Goal: Information Seeking & Learning: Understand process/instructions

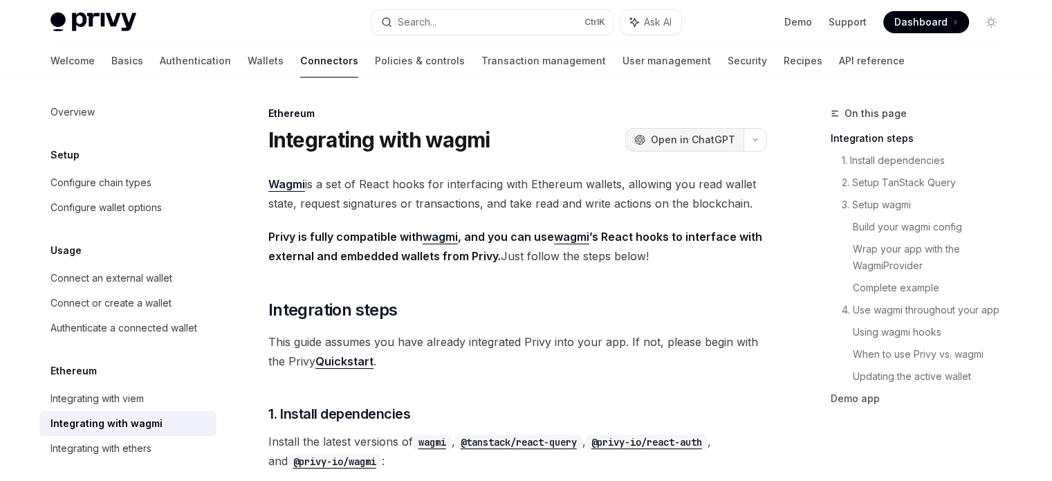
click at [663, 134] on span "Open in ChatGPT" at bounding box center [693, 140] width 84 height 14
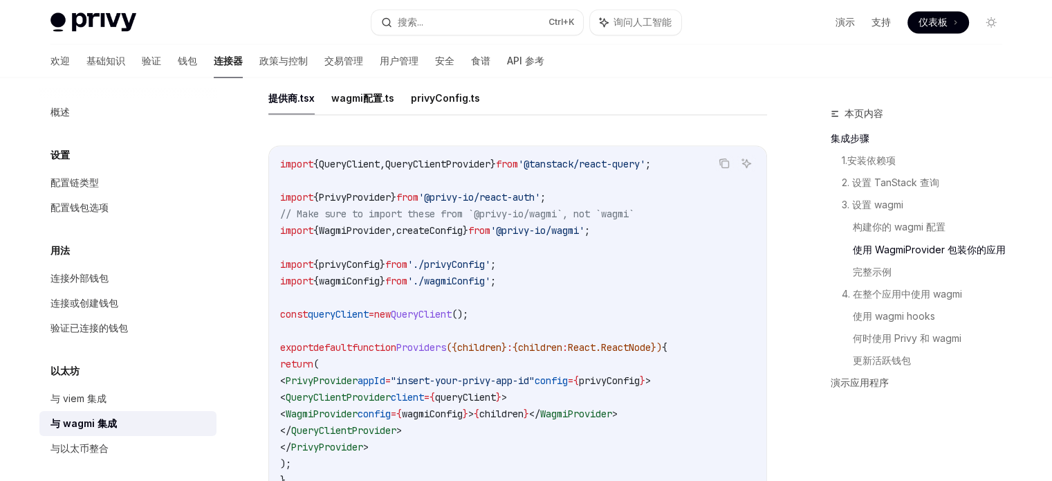
scroll to position [2398, 0]
click at [425, 98] on font "privyConfig.ts" at bounding box center [445, 97] width 69 height 12
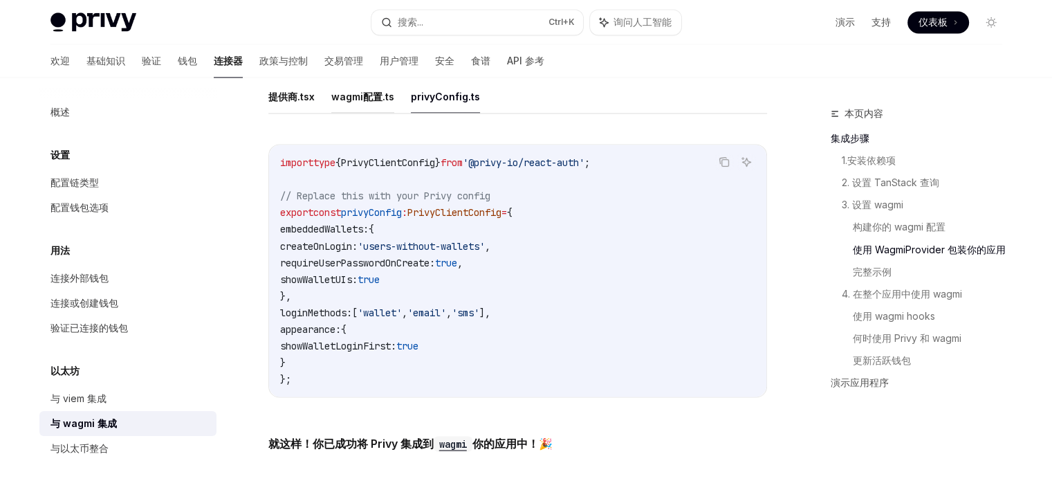
click at [352, 90] on button "wagmi配置.ts" at bounding box center [362, 96] width 63 height 33
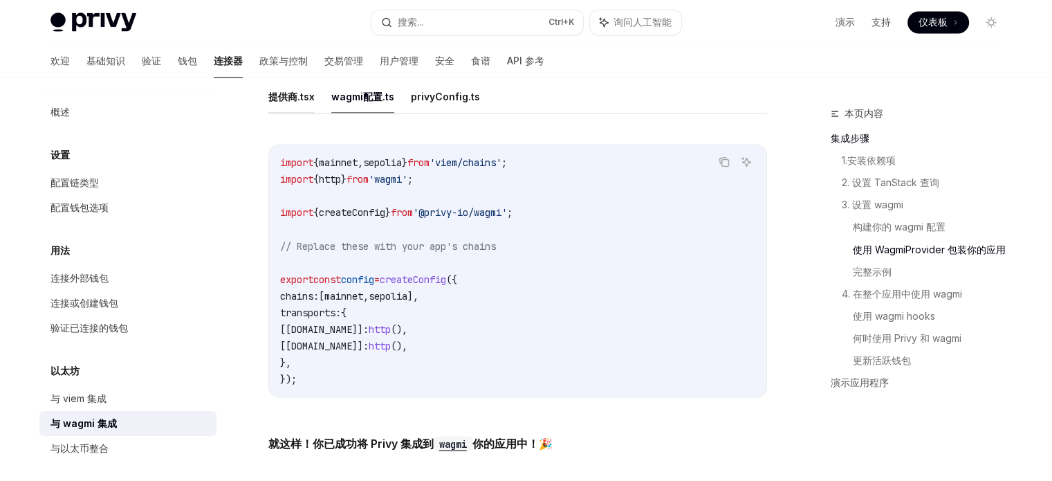
click at [277, 100] on font "提供商.tsx" at bounding box center [291, 97] width 46 height 12
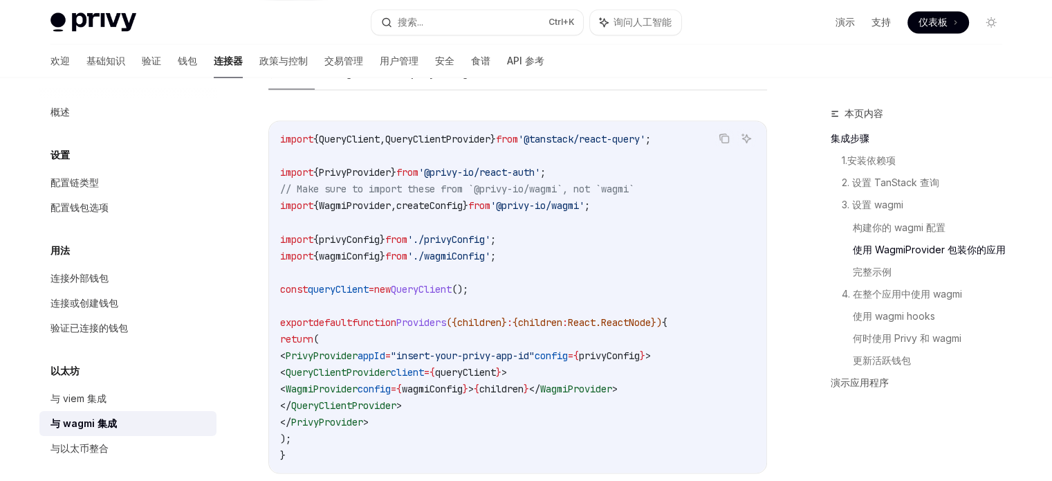
scroll to position [2423, 0]
click at [529, 253] on code "import { QueryClient , QueryClientProvider } from '@tanstack/react-query' ; imp…" at bounding box center [517, 295] width 475 height 332
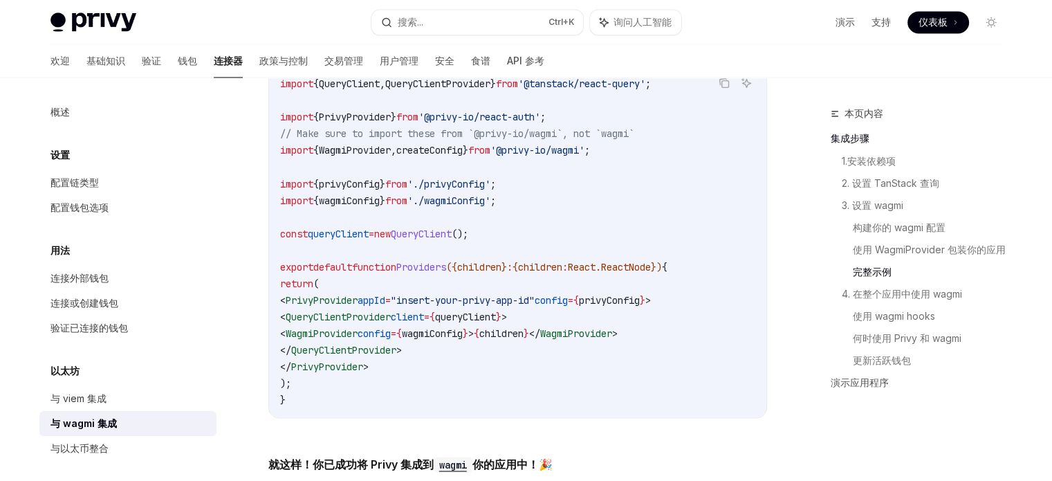
scroll to position [2476, 0]
click at [502, 266] on span "children" at bounding box center [479, 268] width 44 height 12
click at [598, 320] on code "import { QueryClient , QueryClientProvider } from '@tanstack/react-query' ; imp…" at bounding box center [517, 243] width 475 height 332
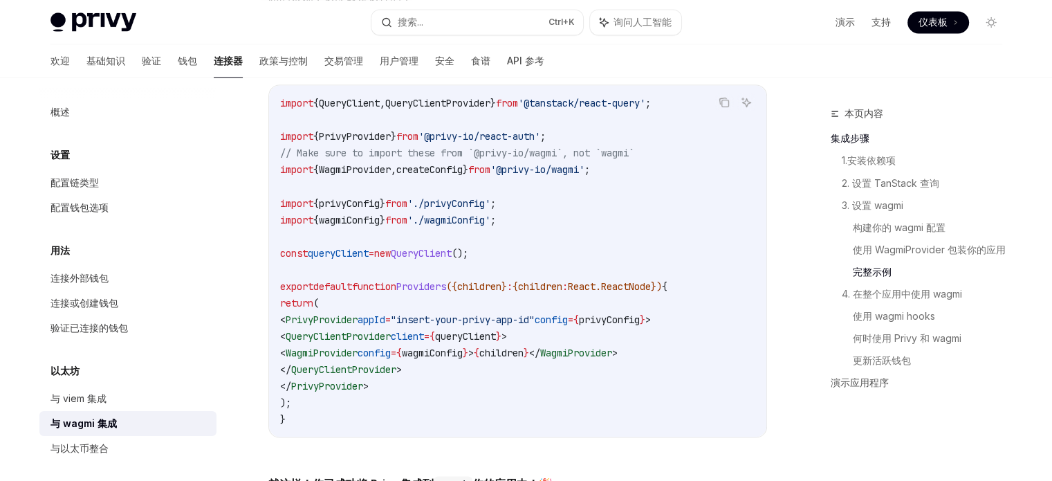
scroll to position [2449, 0]
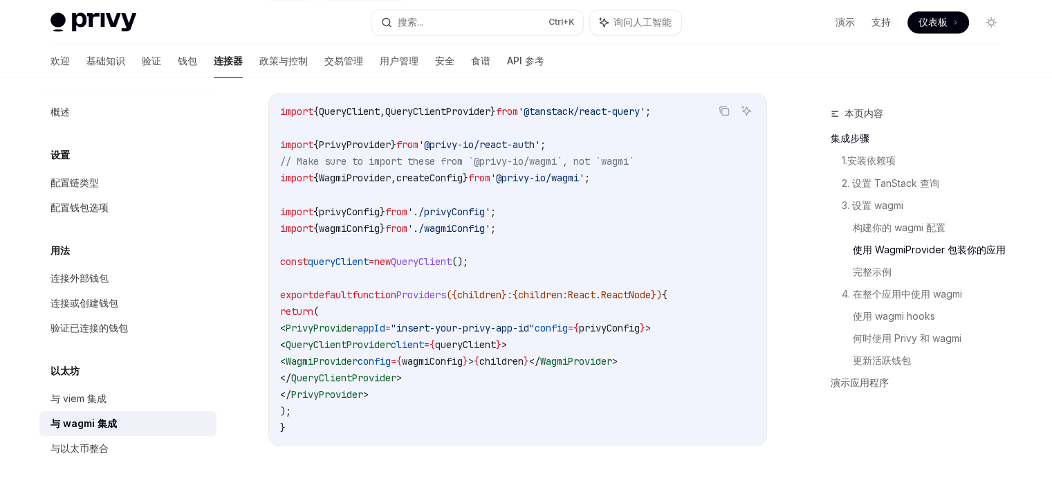
click at [462, 226] on span "'./wagmiConfig'" at bounding box center [449, 227] width 83 height 12
click at [558, 259] on code "import { QueryClient , QueryClientProvider } from '@tanstack/react-query' ; imp…" at bounding box center [517, 269] width 475 height 332
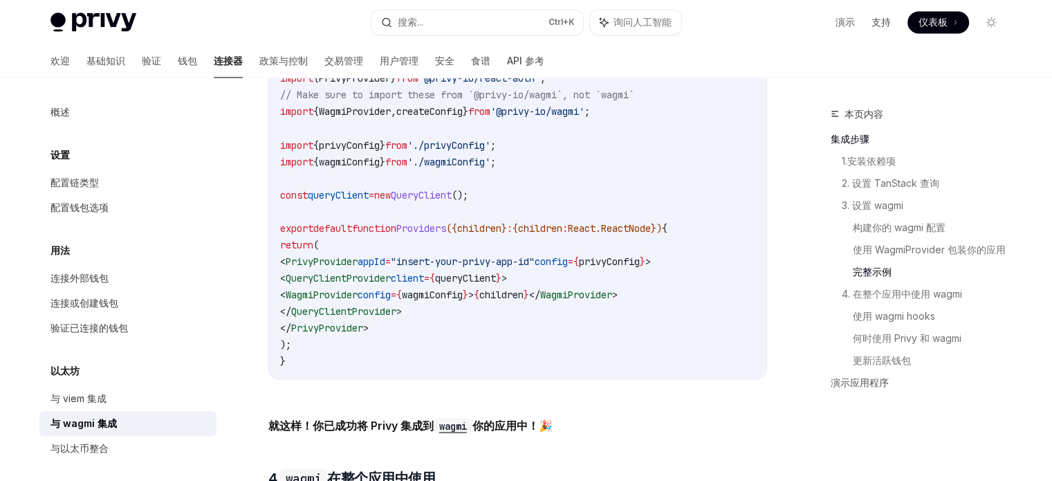
scroll to position [2515, 0]
click at [489, 168] on span "'./wagmiConfig'" at bounding box center [449, 162] width 83 height 12
click at [622, 198] on code "import { QueryClient , QueryClientProvider } from '@tanstack/react-query' ; imp…" at bounding box center [517, 203] width 475 height 332
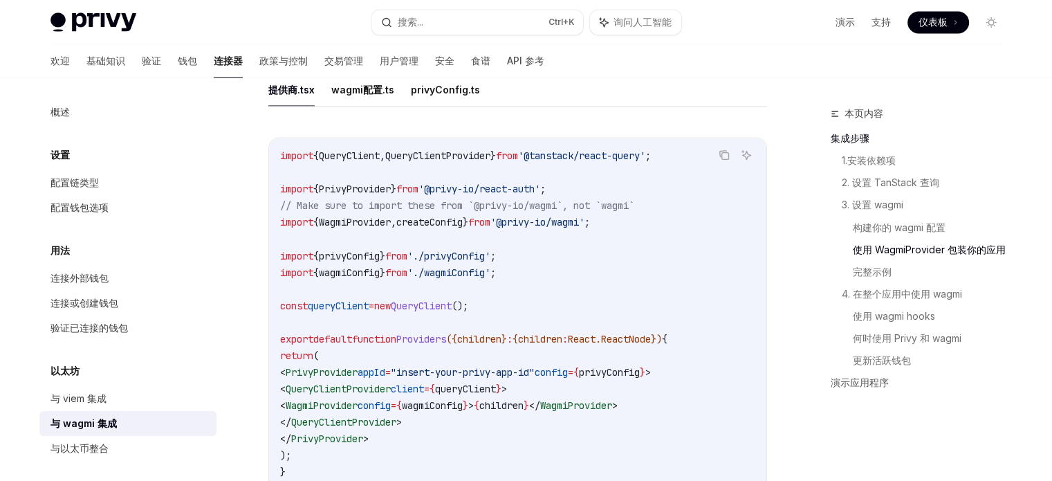
scroll to position [2404, 0]
click at [383, 92] on font "wagmi配置.ts" at bounding box center [362, 90] width 63 height 12
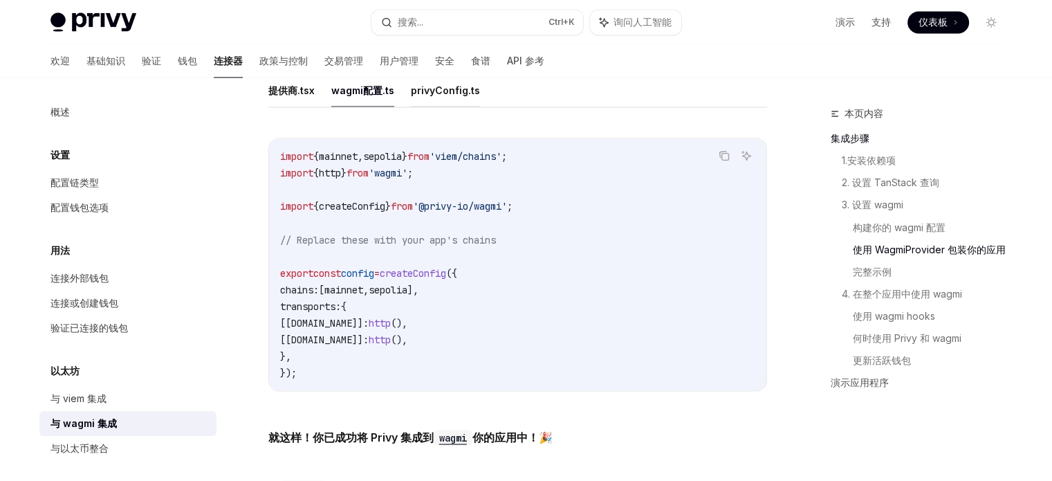
click at [451, 93] on font "privyConfig.ts" at bounding box center [445, 90] width 69 height 12
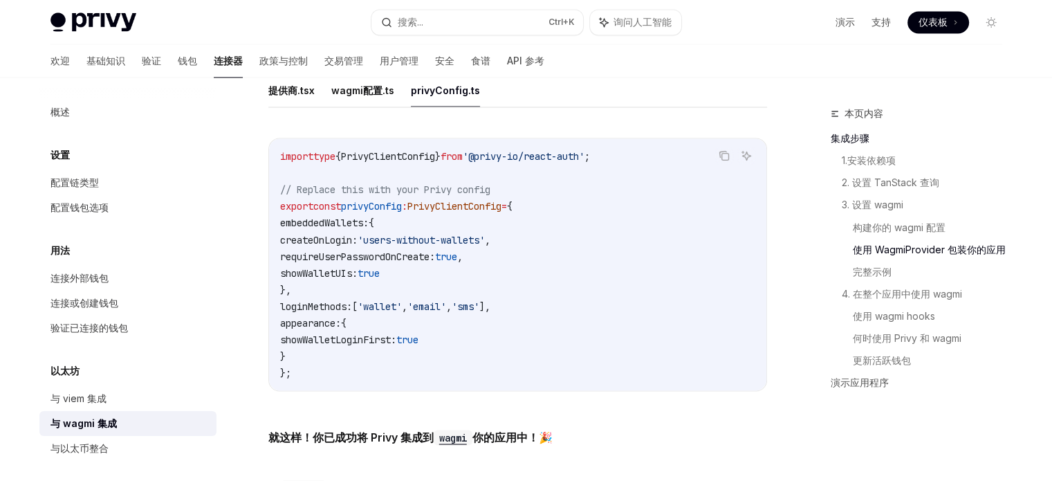
click at [419, 152] on span "PrivyClientConfig" at bounding box center [388, 156] width 94 height 12
click at [559, 276] on code "import type { PrivyClientConfig } from '@privy-io/react-auth' ; // Replace this…" at bounding box center [517, 264] width 475 height 232
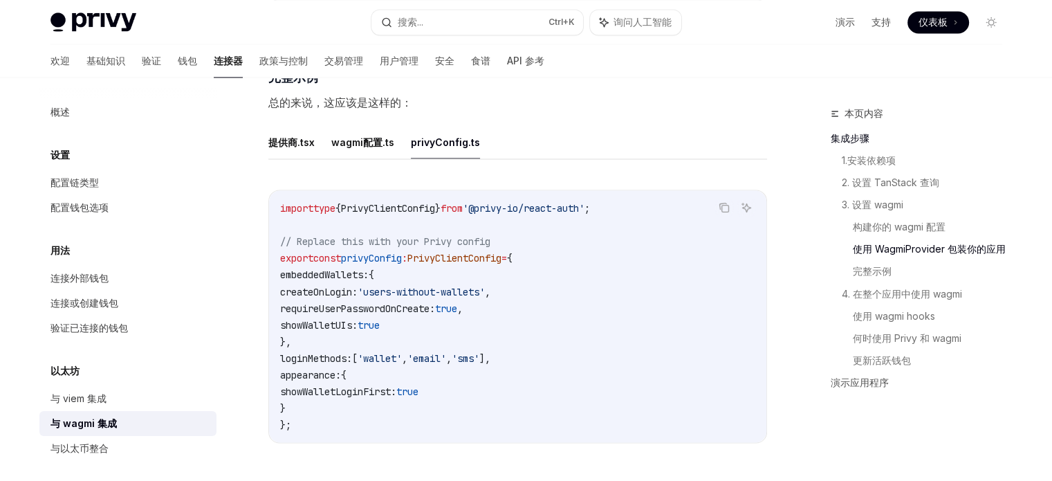
scroll to position [2350, 0]
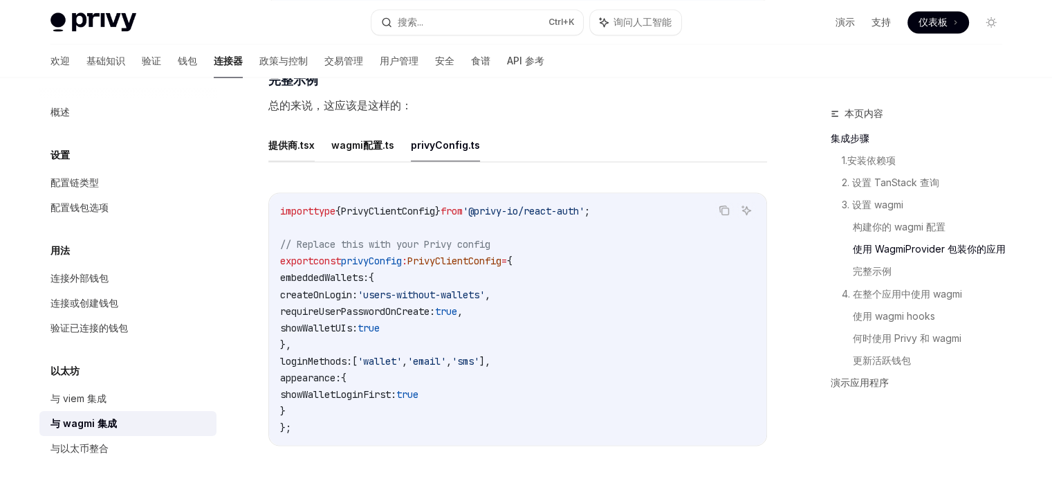
click at [284, 150] on font "提供商.tsx" at bounding box center [291, 145] width 46 height 12
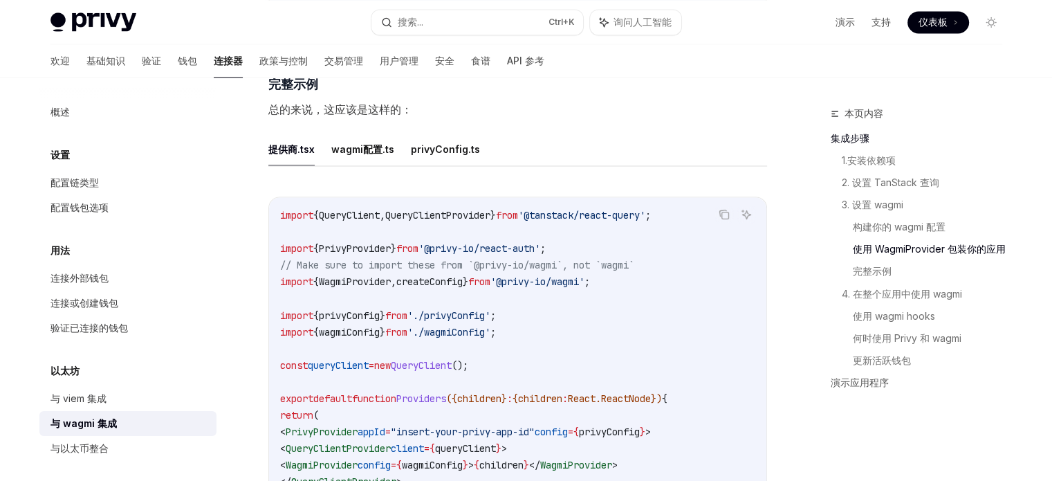
scroll to position [2352, 0]
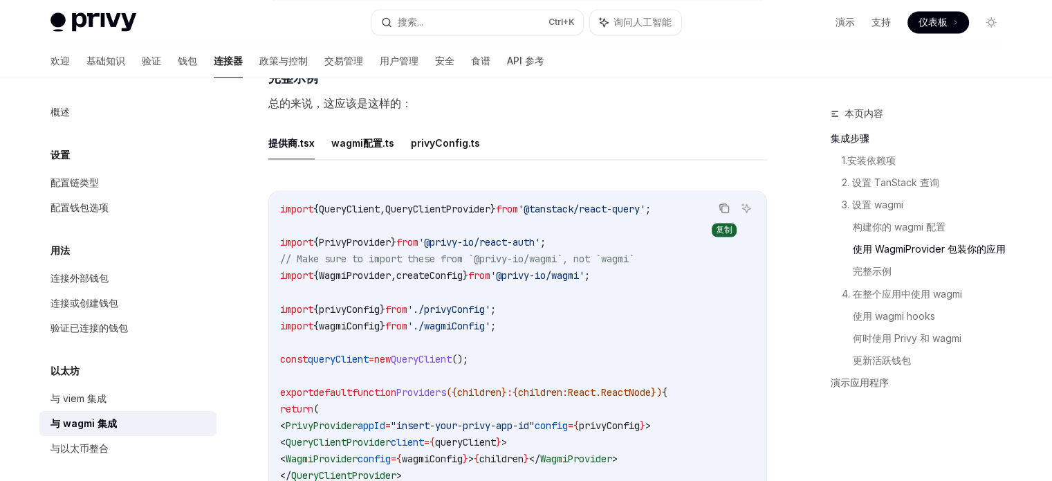
click at [720, 203] on button "复制代码块中的内容" at bounding box center [724, 208] width 18 height 18
click at [648, 219] on code "import { QueryClient , QueryClientProvider } from '@tanstack/react-query' ; imp…" at bounding box center [517, 367] width 475 height 332
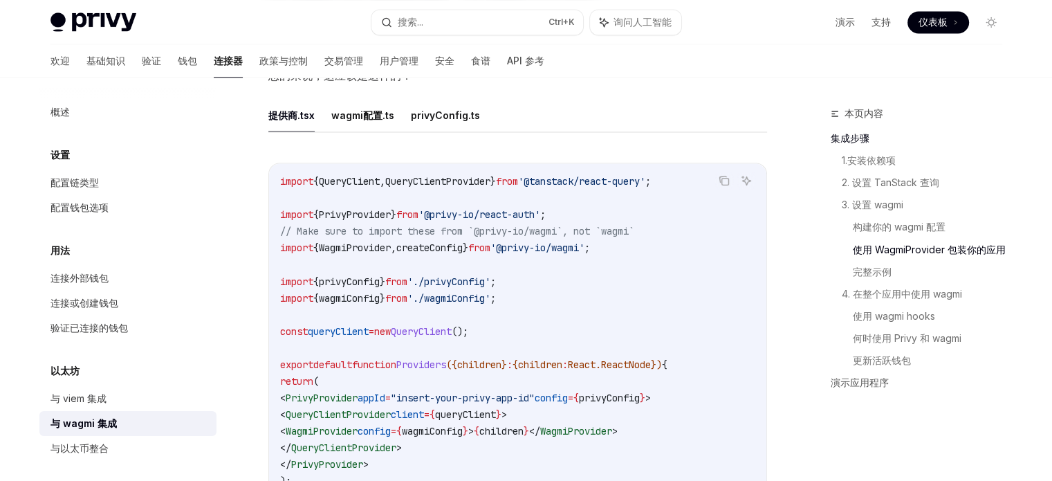
scroll to position [2380, 0]
click at [380, 215] on span "PrivyProvider" at bounding box center [355, 214] width 72 height 12
click at [446, 253] on span "createConfig" at bounding box center [429, 247] width 66 height 12
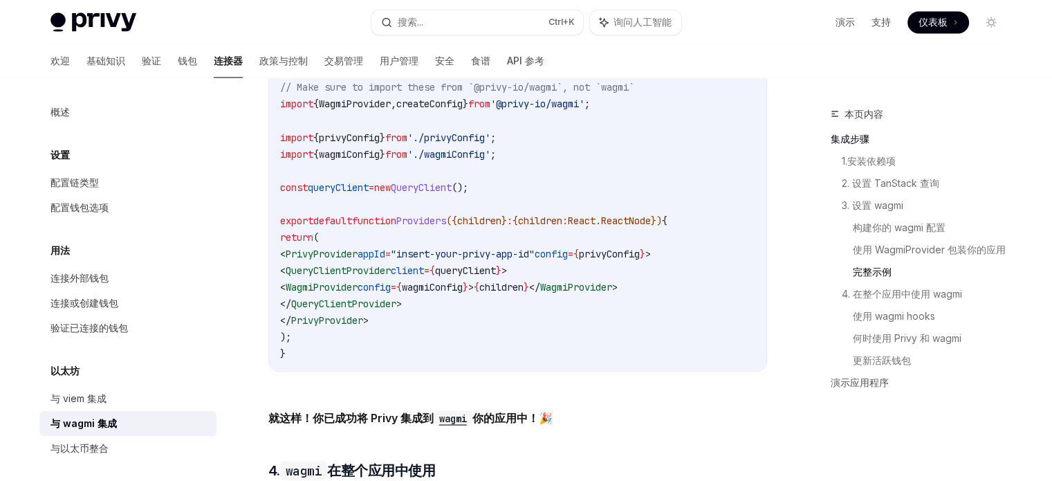
scroll to position [2519, 0]
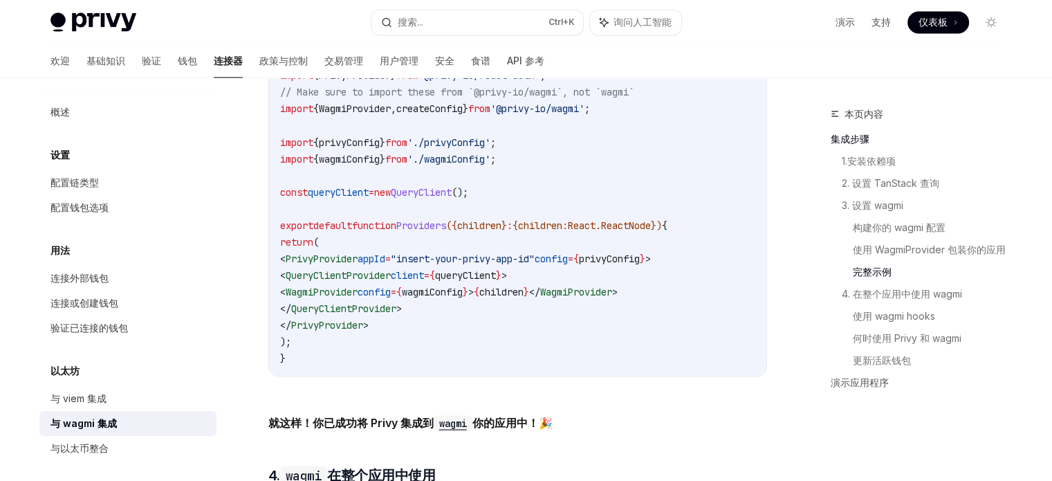
click at [354, 281] on span "QueryClientProvider" at bounding box center [338, 274] width 105 height 12
click at [358, 298] on span "WagmiProvider" at bounding box center [322, 291] width 72 height 12
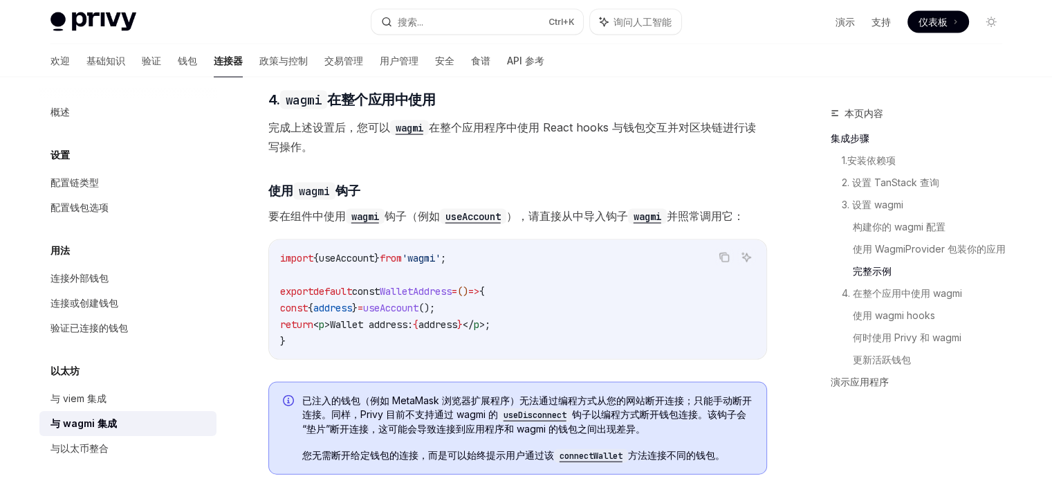
scroll to position [2903, 0]
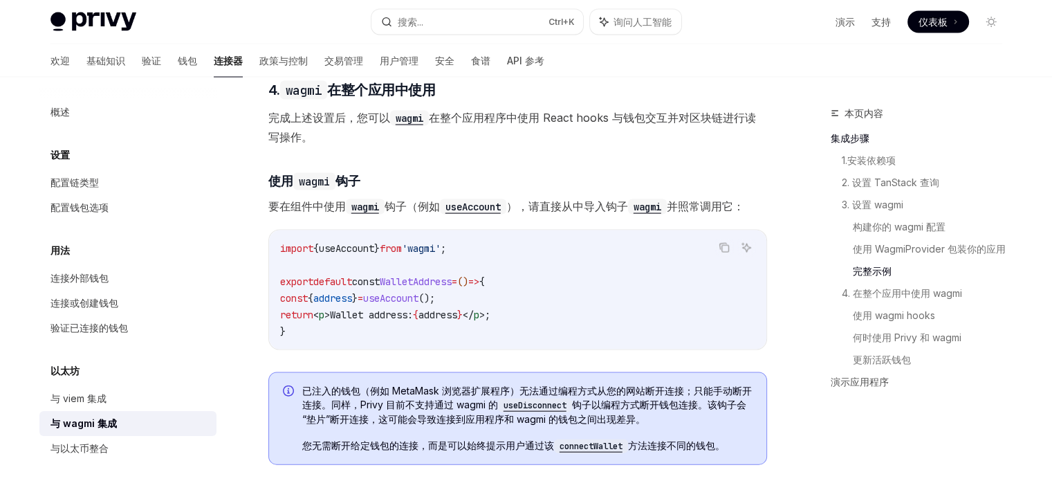
click at [441, 255] on span "'wagmi'" at bounding box center [421, 248] width 39 height 12
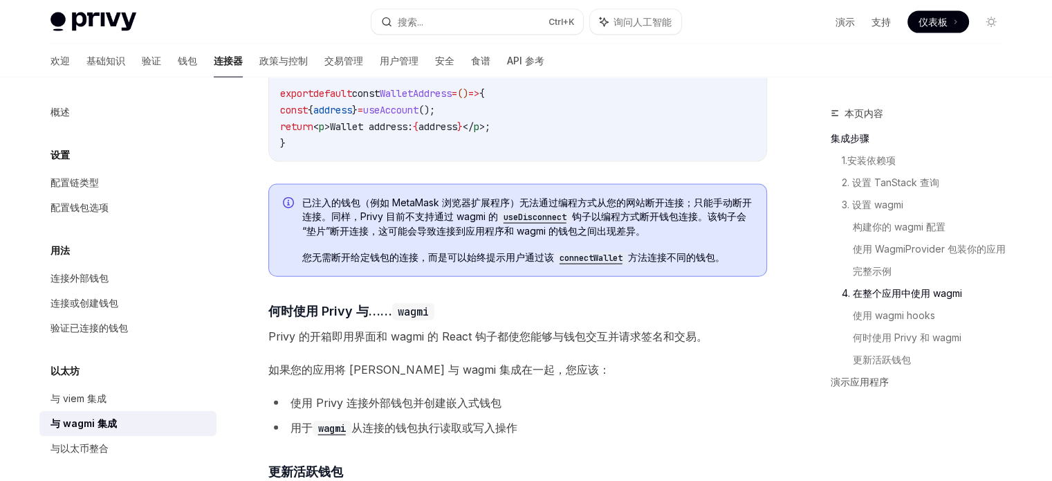
scroll to position [3092, 0]
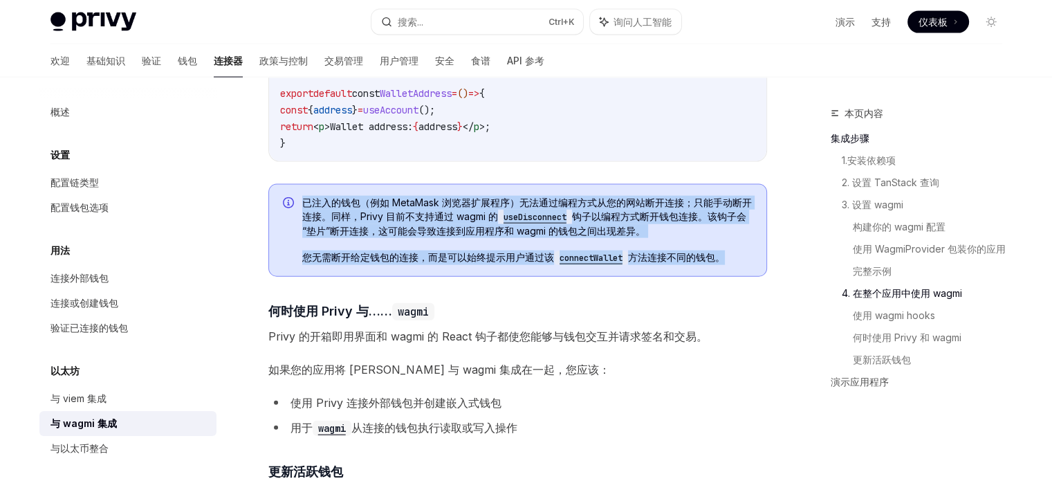
drag, startPoint x: 731, startPoint y: 269, endPoint x: 281, endPoint y: 217, distance: 452.8
click at [281, 217] on div "已注入的钱包（例如 MetaMask 浏览器扩展程序）无法通过编程方式从您的网站断开连接；只能手动断开连接。同样，Privy 目前不支持通过 wagmi 的 …" at bounding box center [517, 230] width 499 height 93
copy div "已注入的钱包（例如 MetaMask 浏览器扩展程序）无法通过编程方式从您的网站断开连接；只能手动断开连接。同样，Privy 目前不支持通过 wagmi 的 …"
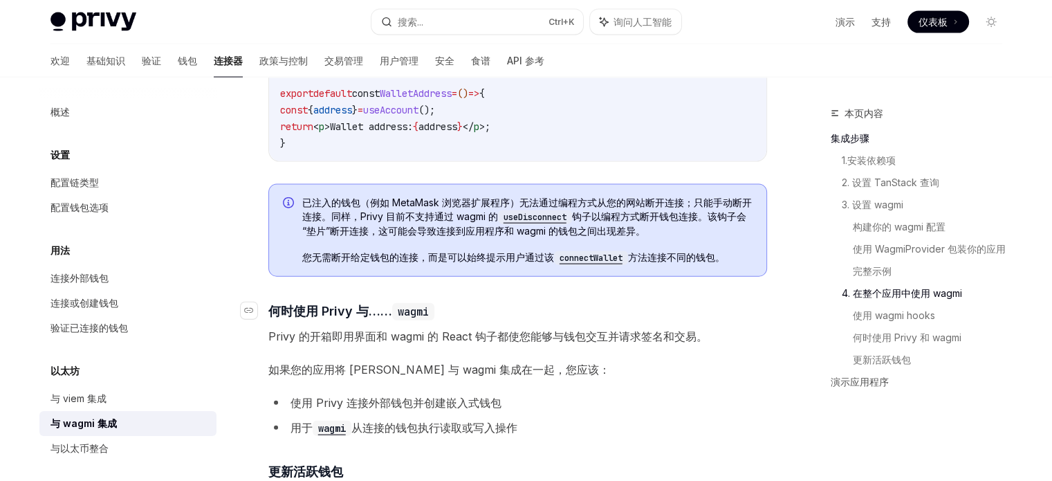
click at [608, 320] on h4 "​ 何时使用 Privy 与…… wagmi" at bounding box center [517, 311] width 499 height 19
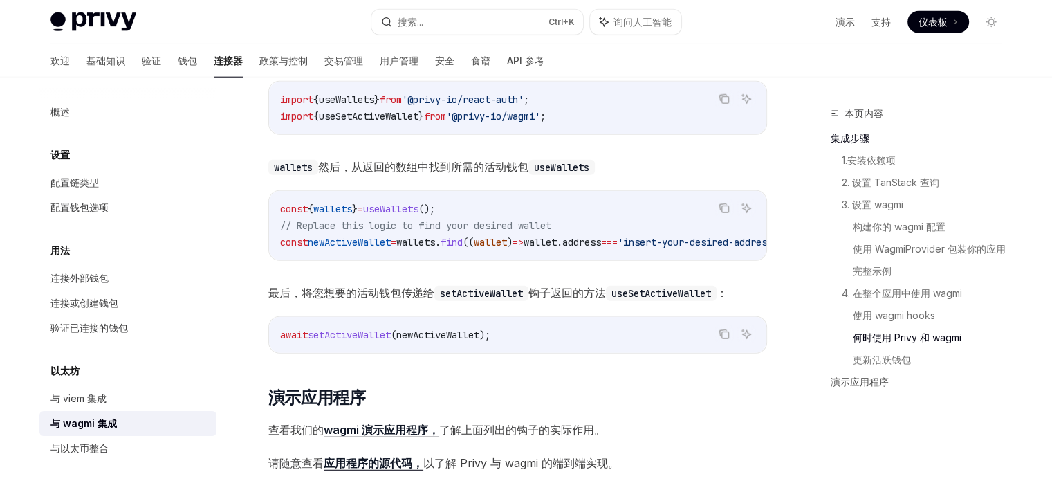
scroll to position [3604, 0]
click at [97, 390] on link "与 viem 集成" at bounding box center [127, 398] width 177 height 25
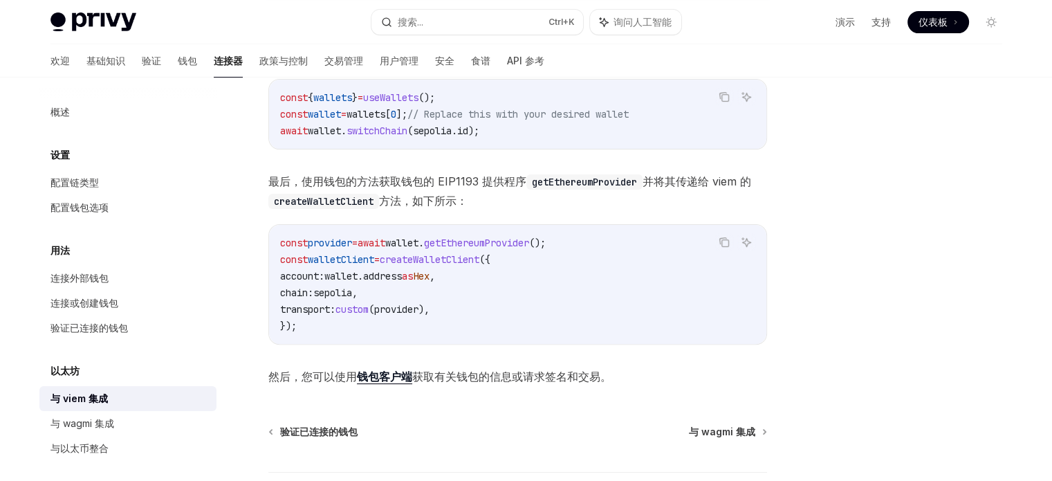
scroll to position [349, 0]
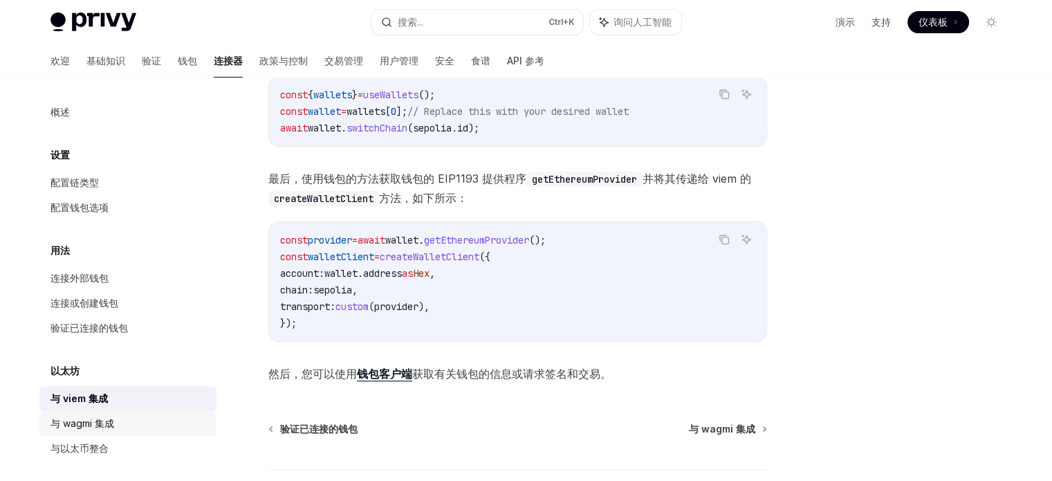
click at [102, 424] on font "与 wagmi 集成" at bounding box center [83, 423] width 64 height 12
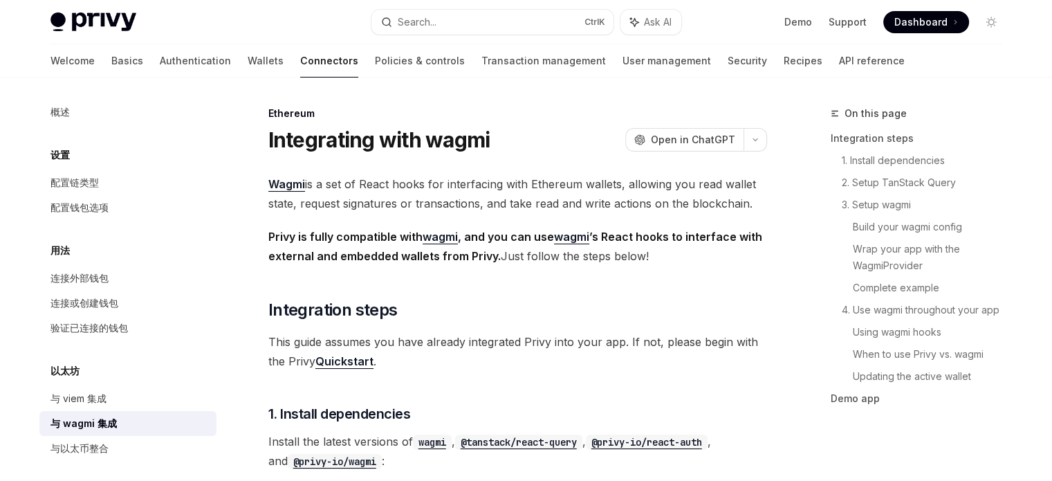
type textarea "*"
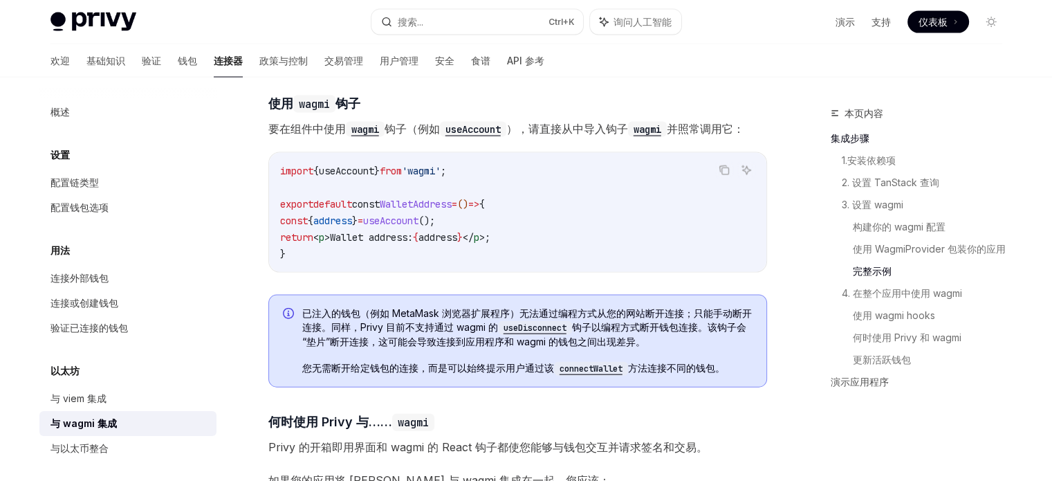
scroll to position [2988, 0]
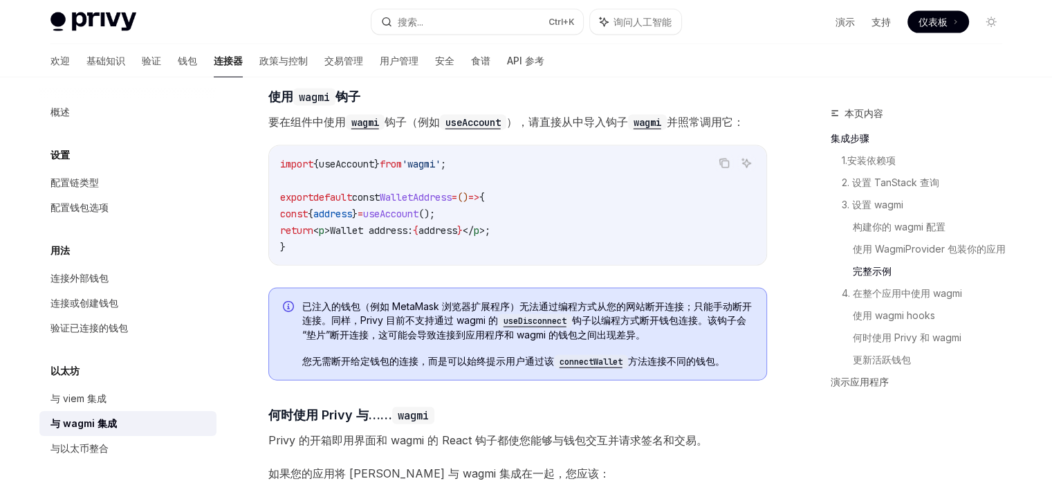
click at [506, 310] on div "已注入的钱包（例如 MetaMask 浏览器扩展程序）无法通过编程方式从您的网站断开连接；只能手动断开连接。同样，Privy 目前不支持通过 wagmi 的 …" at bounding box center [517, 334] width 499 height 93
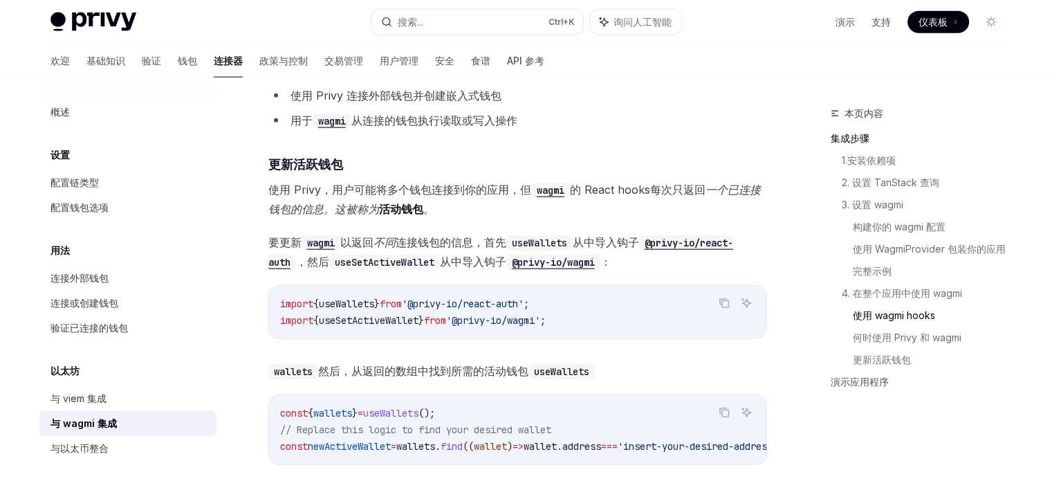
scroll to position [3432, 0]
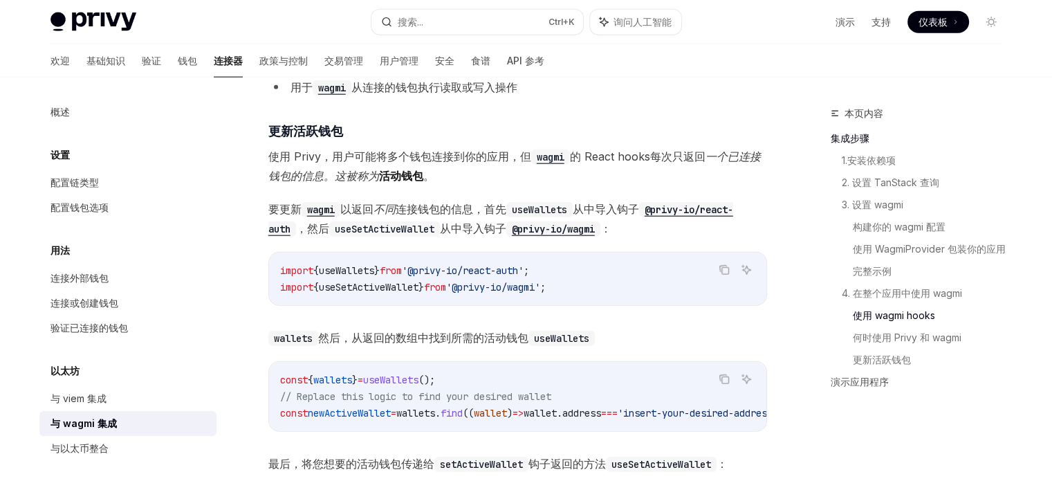
click at [365, 277] on span "useWallets" at bounding box center [346, 270] width 55 height 12
click at [356, 293] on span "useSetActiveWallet" at bounding box center [369, 287] width 100 height 12
click at [540, 293] on span "'@privy-io/wagmi'" at bounding box center [493, 287] width 94 height 12
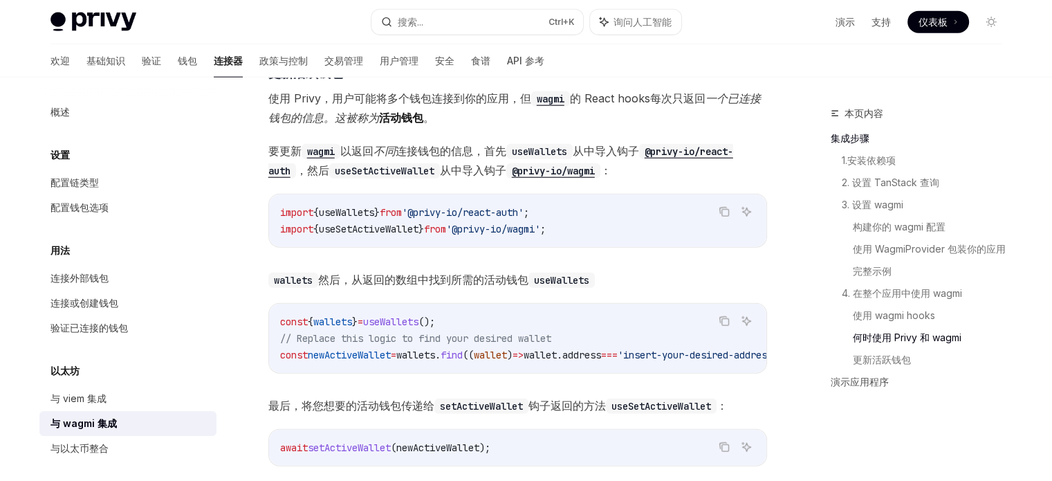
scroll to position [3489, 0]
click at [360, 219] on span "useWallets" at bounding box center [346, 213] width 55 height 12
copy span "useWallets"
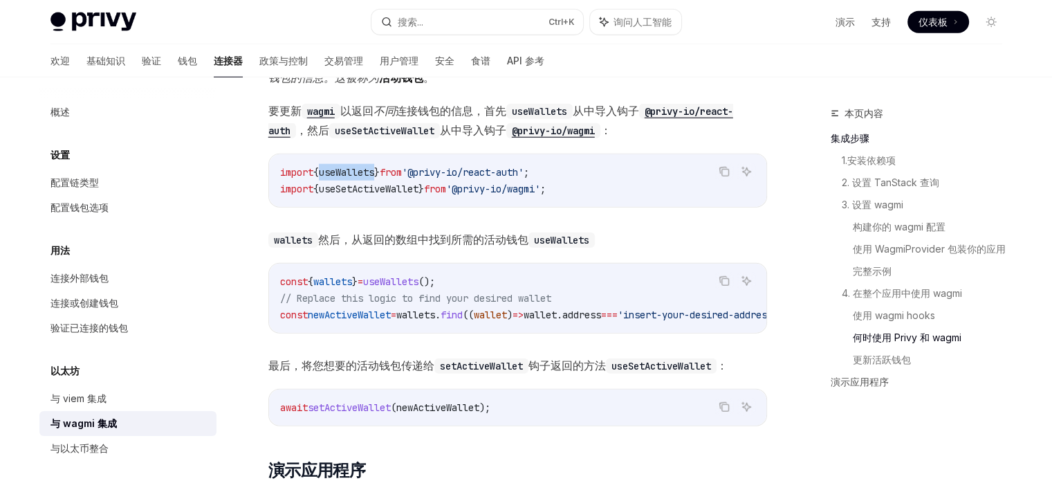
scroll to position [3531, 0]
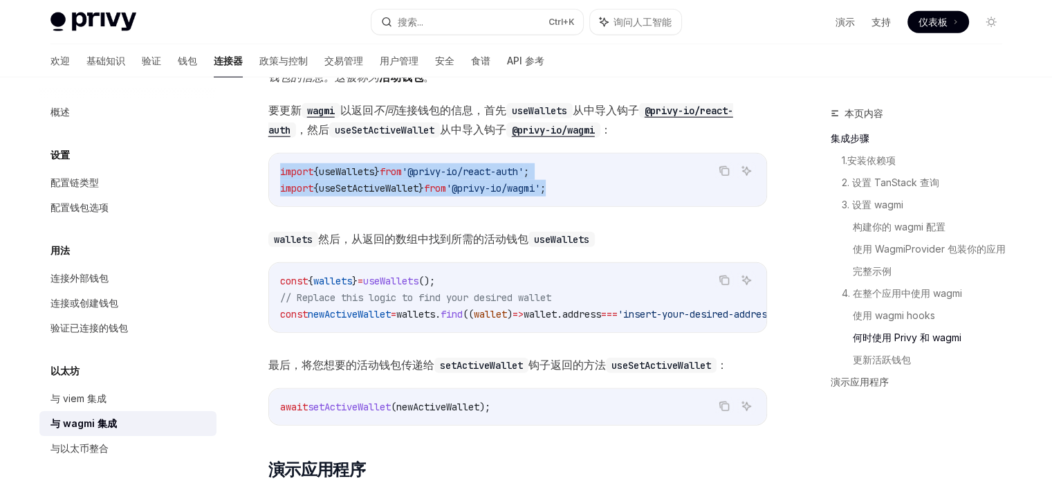
drag, startPoint x: 581, startPoint y: 198, endPoint x: 275, endPoint y: 188, distance: 306.0
click at [275, 188] on div "import { useWallets } from '@privy-io/react-auth' ; import { useSetActiveWallet…" at bounding box center [518, 180] width 498 height 53
copy code "import { useWallets } from '@privy-io/react-auth' ; import { useSetActiveWallet…"
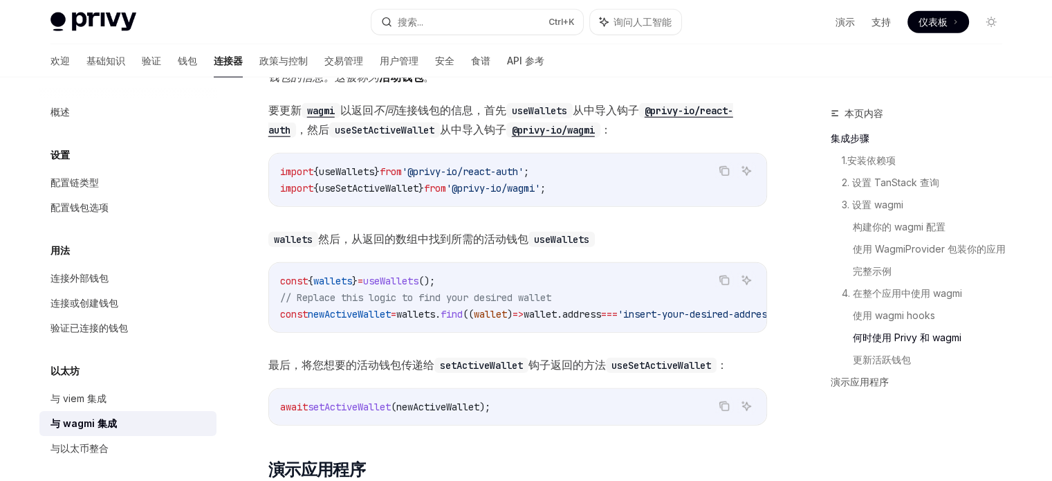
click at [279, 297] on div "const { wallets } = useWallets (); // Replace this logic to find your desired w…" at bounding box center [518, 297] width 498 height 69
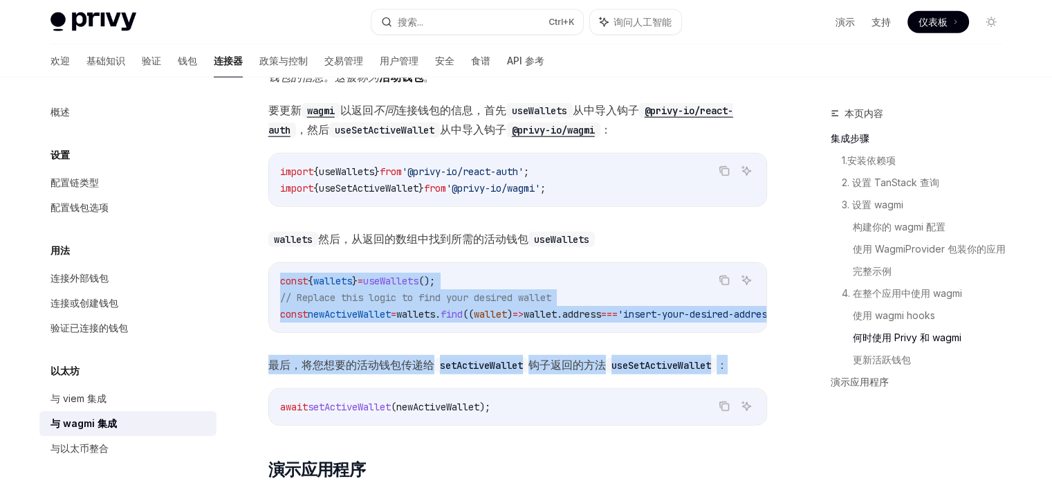
scroll to position [0, 122]
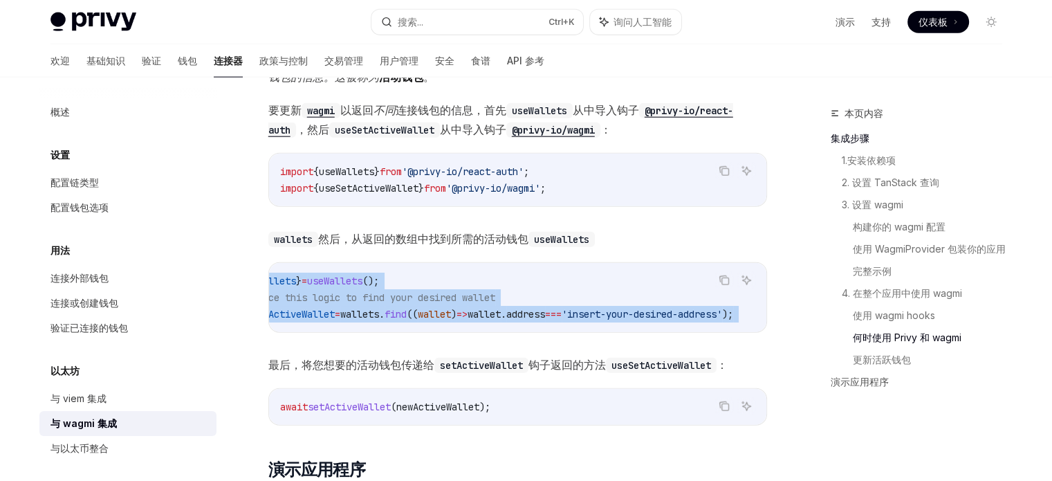
drag, startPoint x: 279, startPoint y: 297, endPoint x: 757, endPoint y: 328, distance: 479.1
click at [757, 328] on div "const { wallets } = useWallets (); // Replace this logic to find your desired w…" at bounding box center [518, 297] width 498 height 69
copy div "const { wallets } = useWallets (); // Replace this logic to find your desired w…"
